Goal: Information Seeking & Learning: Learn about a topic

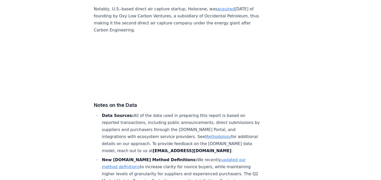
scroll to position [3151, 0]
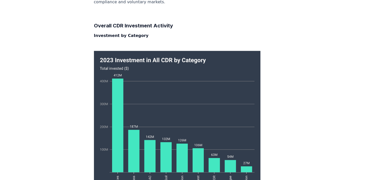
scroll to position [800, 0]
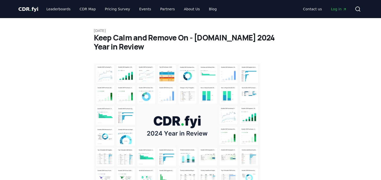
scroll to position [191, 0]
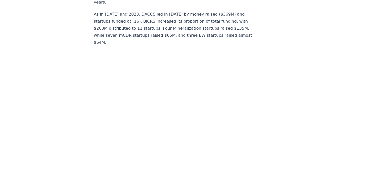
scroll to position [5013, 0]
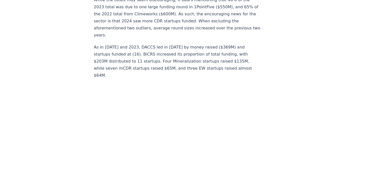
scroll to position [4976, 0]
